Goal: Task Accomplishment & Management: Manage account settings

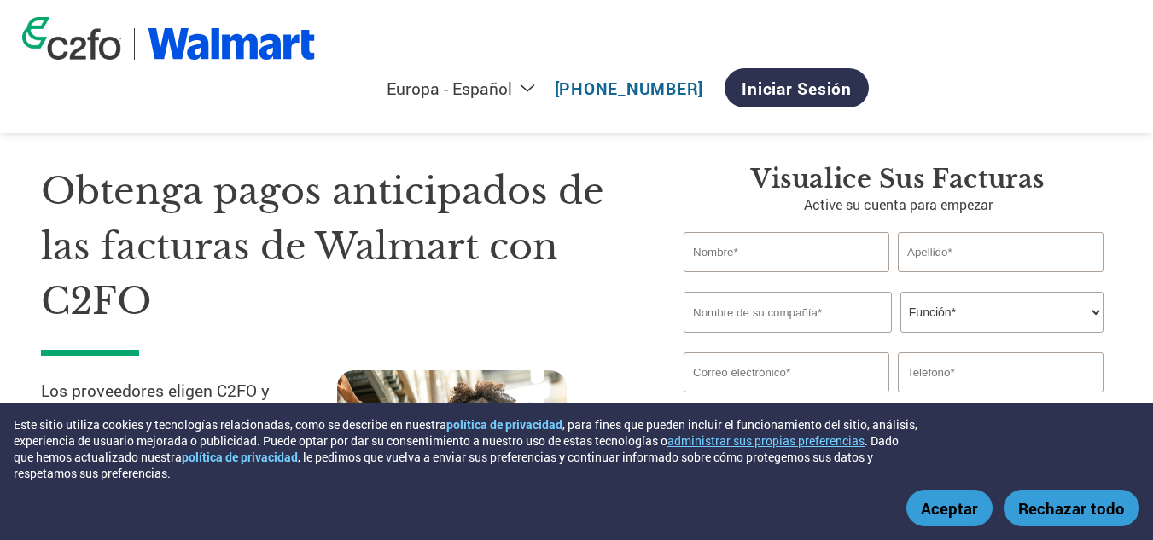
select select "es-ES"
click at [852, 78] on font "Iniciar sesión" at bounding box center [797, 88] width 110 height 21
select select "es-ES"
click at [852, 78] on font "Iniciar sesión" at bounding box center [797, 88] width 110 height 21
